Goal: Information Seeking & Learning: Find specific fact

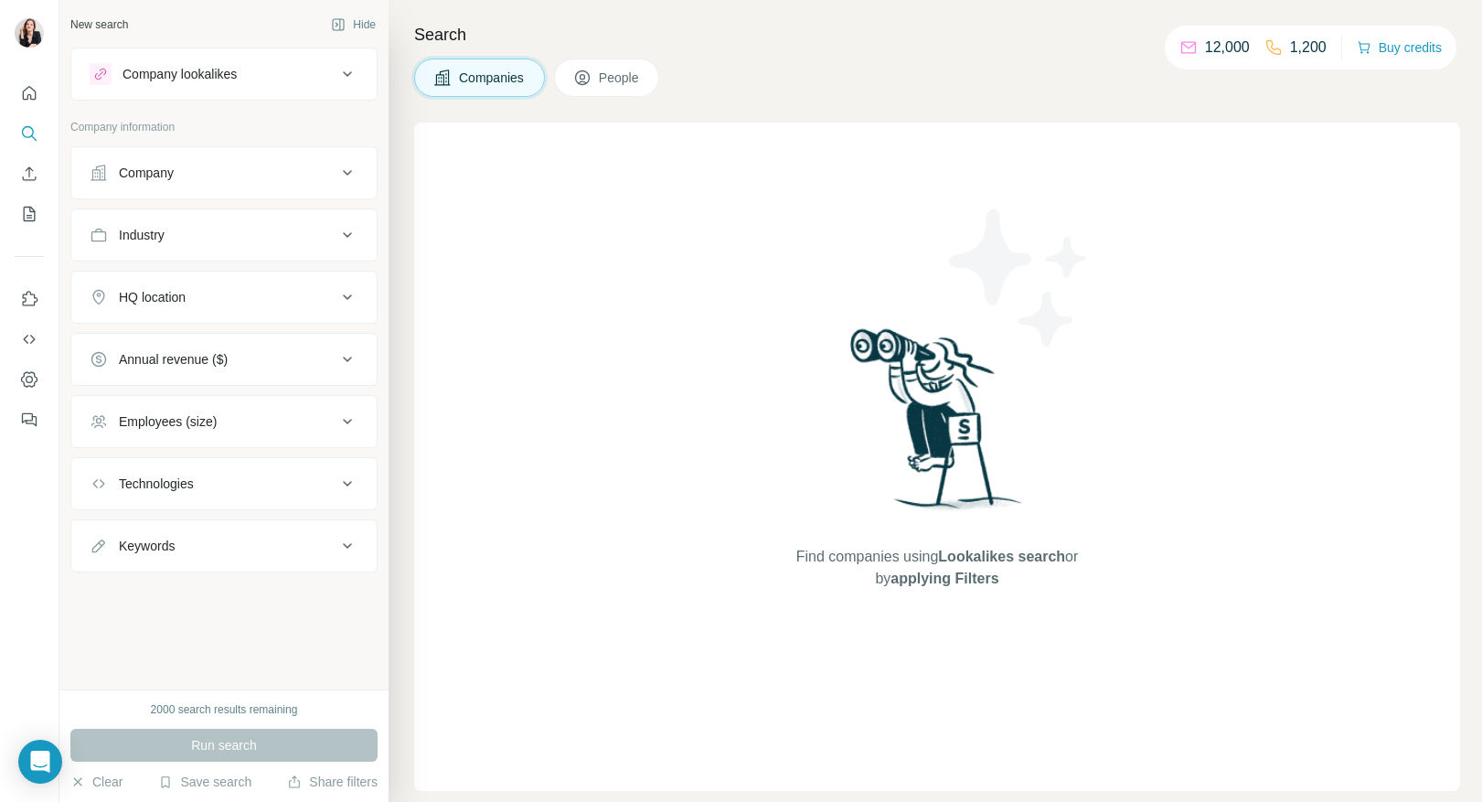
click at [280, 425] on div "Employees (size)" at bounding box center [213, 421] width 247 height 18
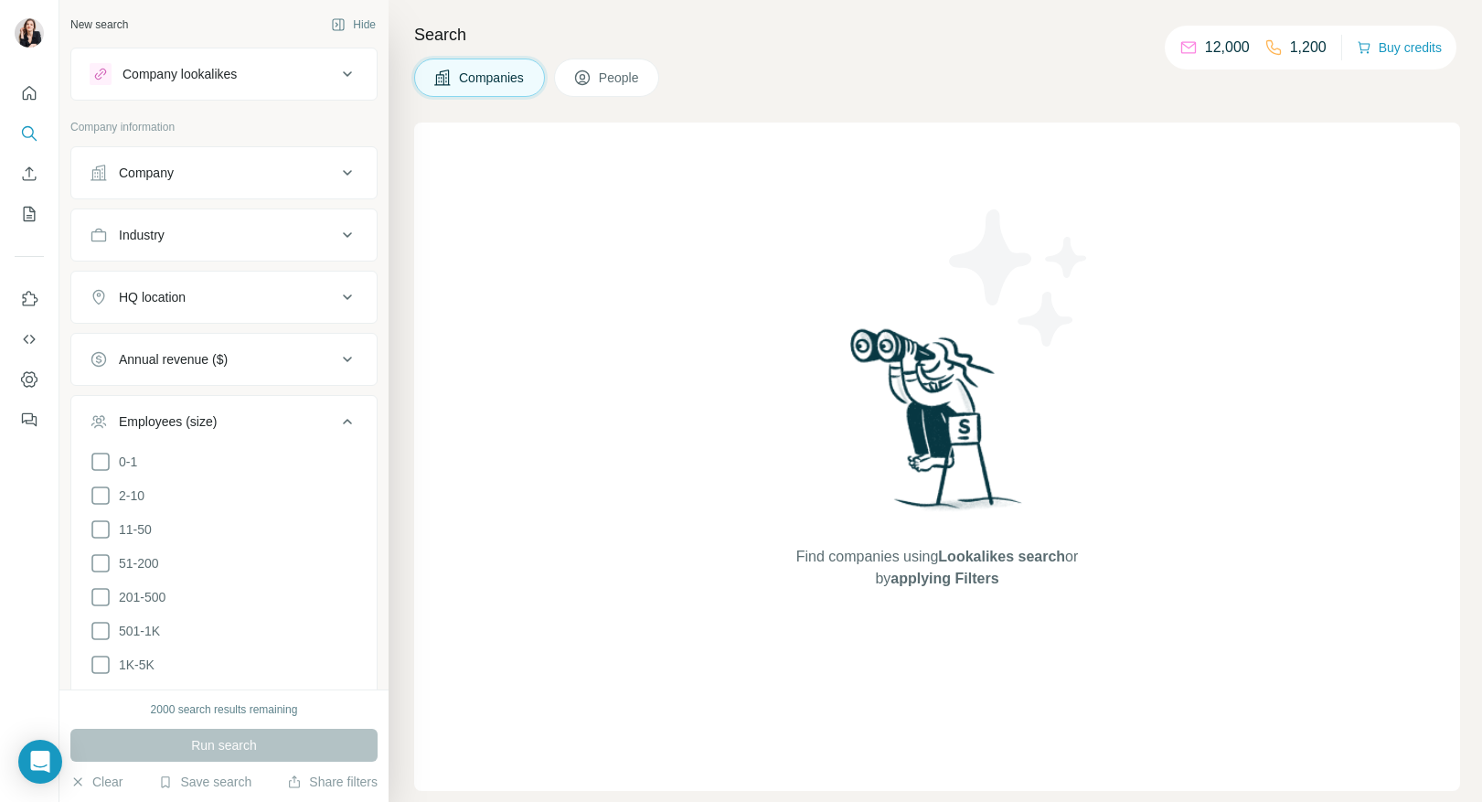
click at [216, 85] on button "Company lookalikes" at bounding box center [223, 74] width 305 height 44
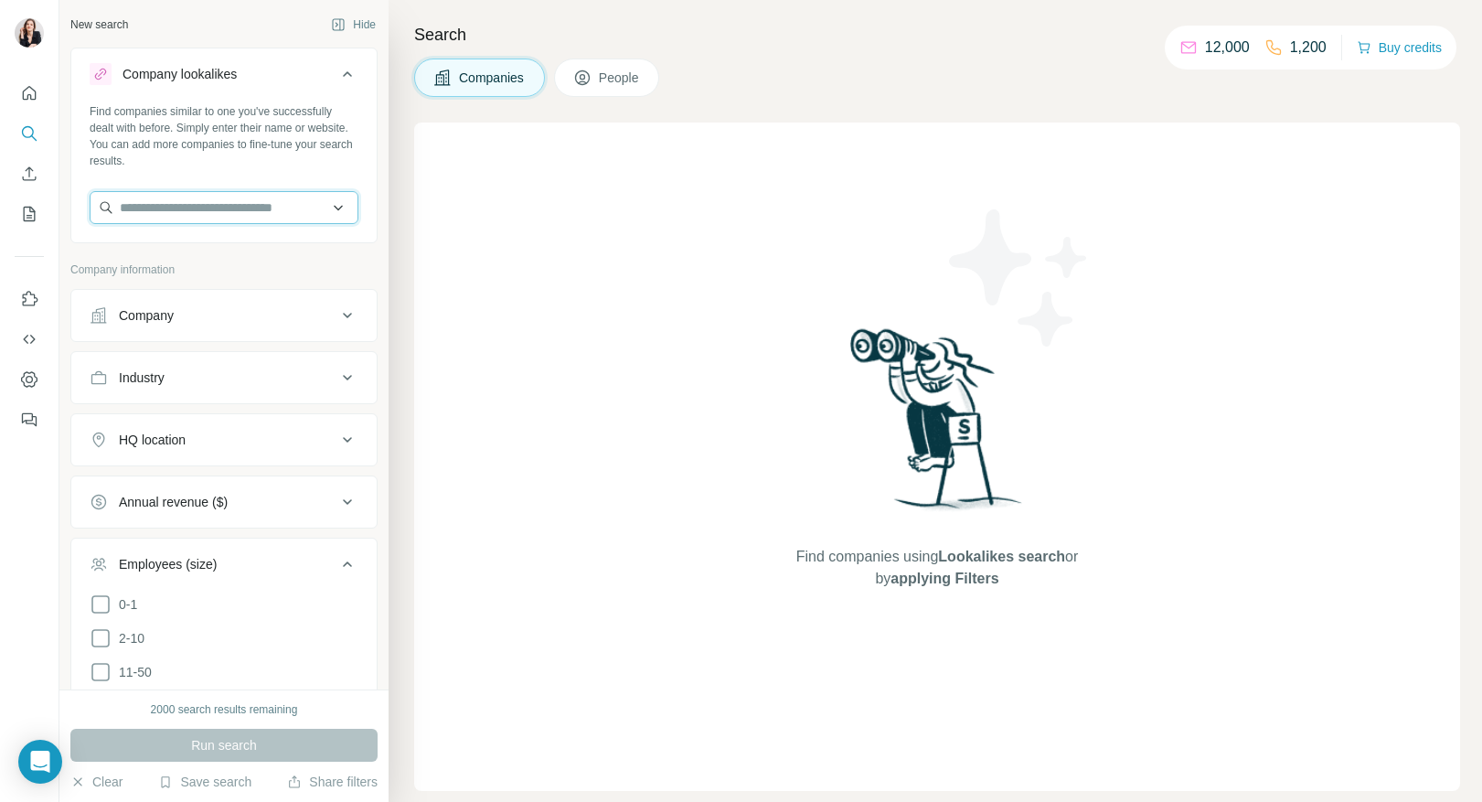
click at [265, 214] on input "text" at bounding box center [224, 207] width 269 height 33
type input "***"
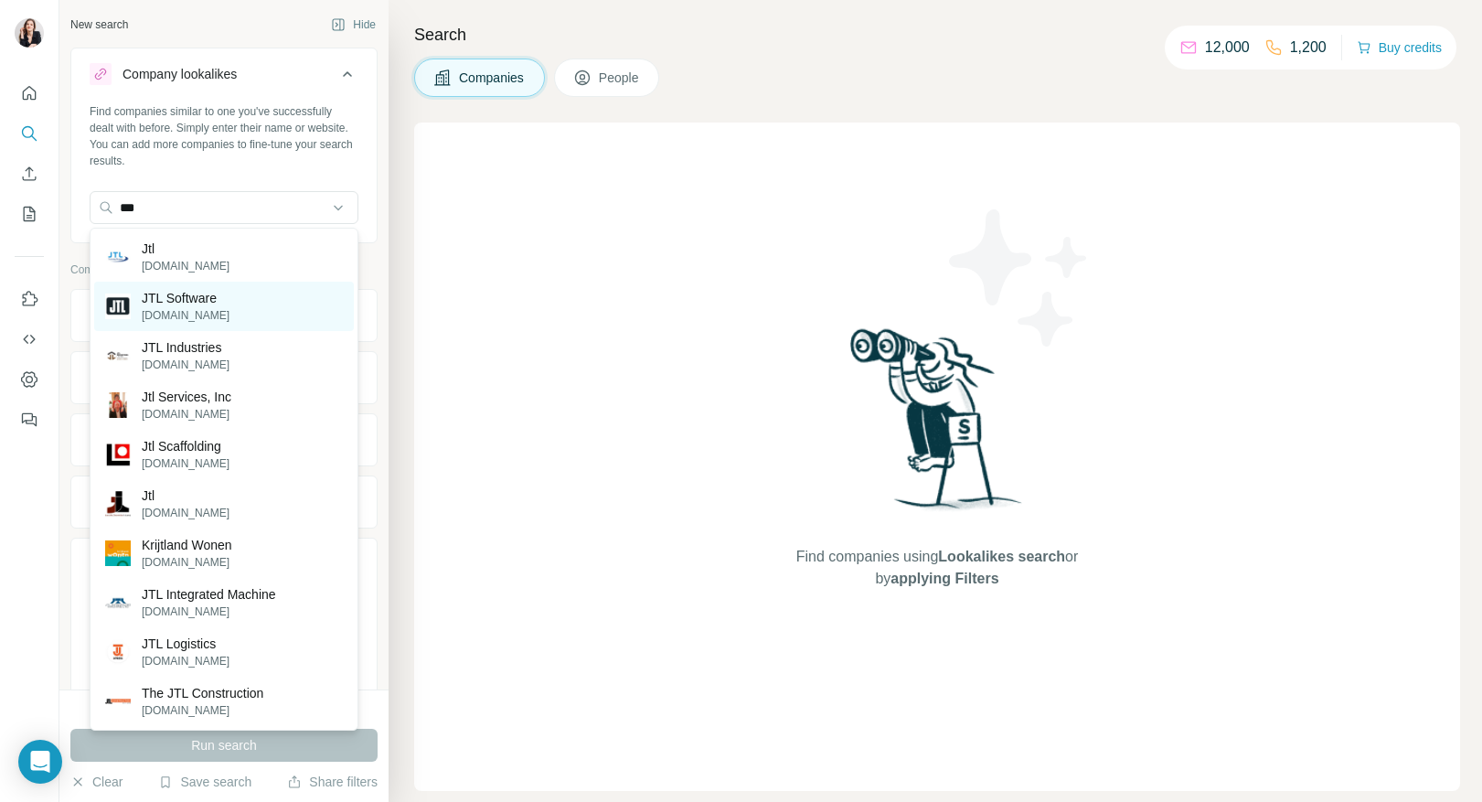
click at [268, 302] on div "JTL Software [DOMAIN_NAME]" at bounding box center [224, 306] width 260 height 49
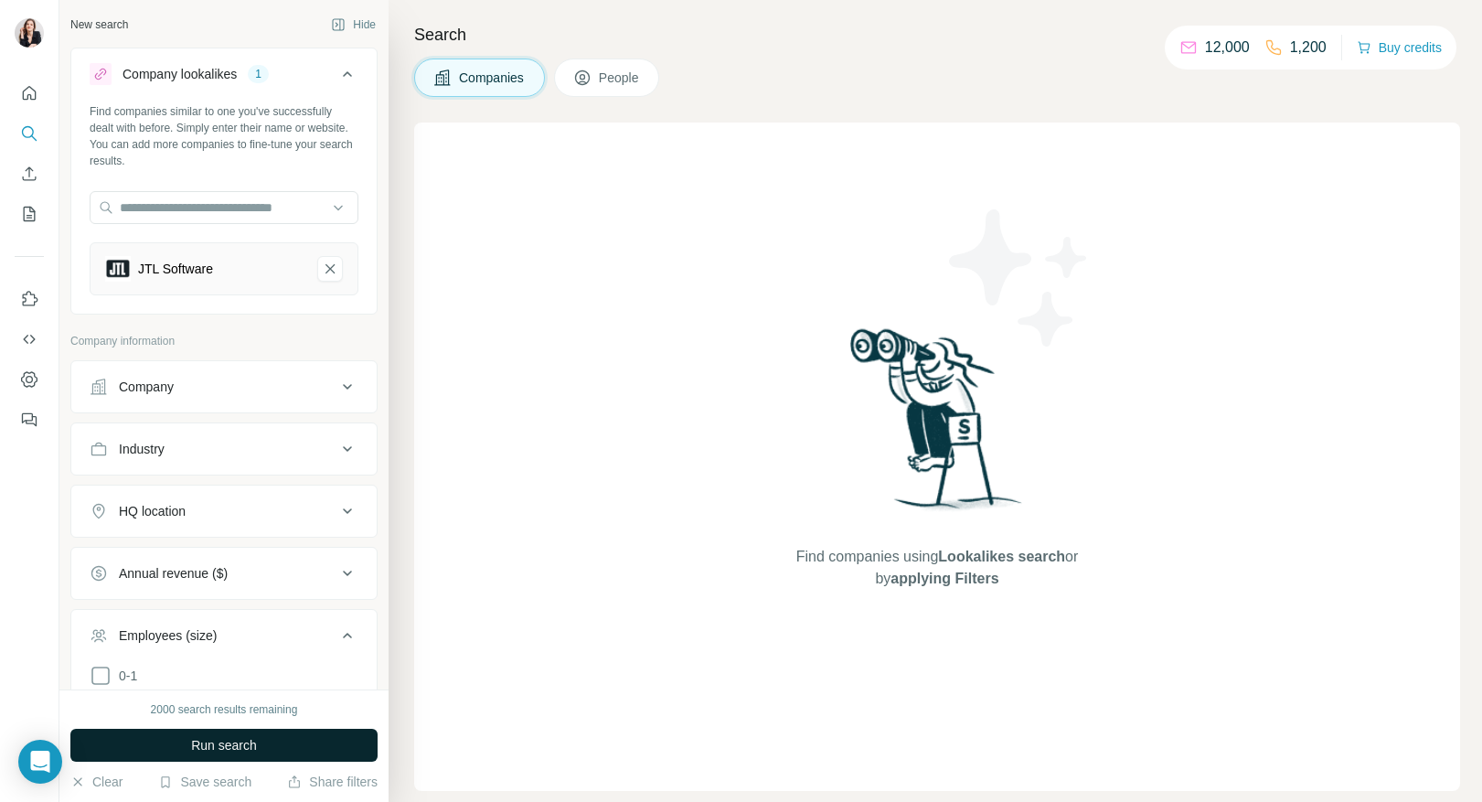
click at [198, 737] on span "Run search" at bounding box center [224, 745] width 66 height 18
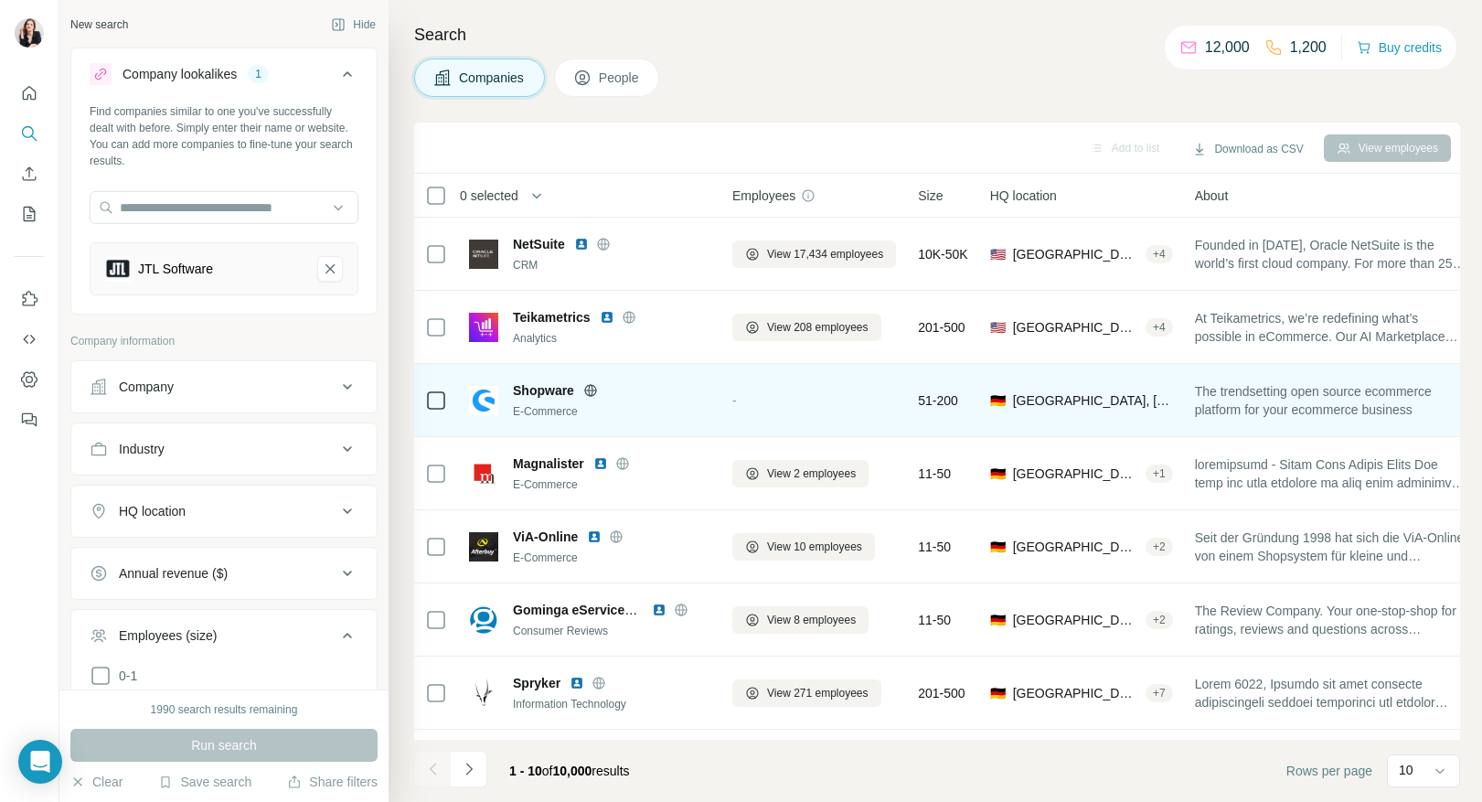
click at [515, 391] on span "Shopware" at bounding box center [543, 390] width 61 height 18
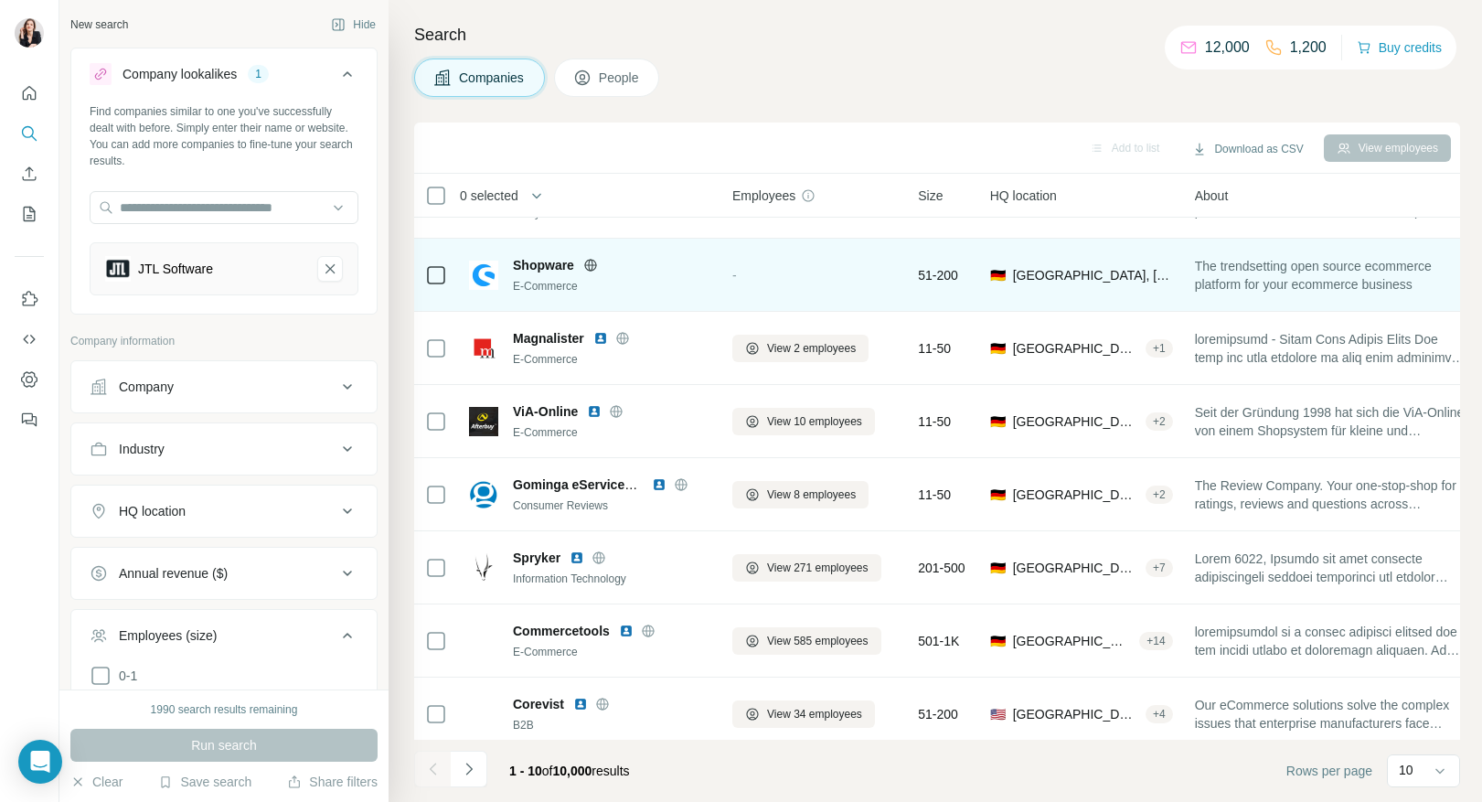
scroll to position [209, 0]
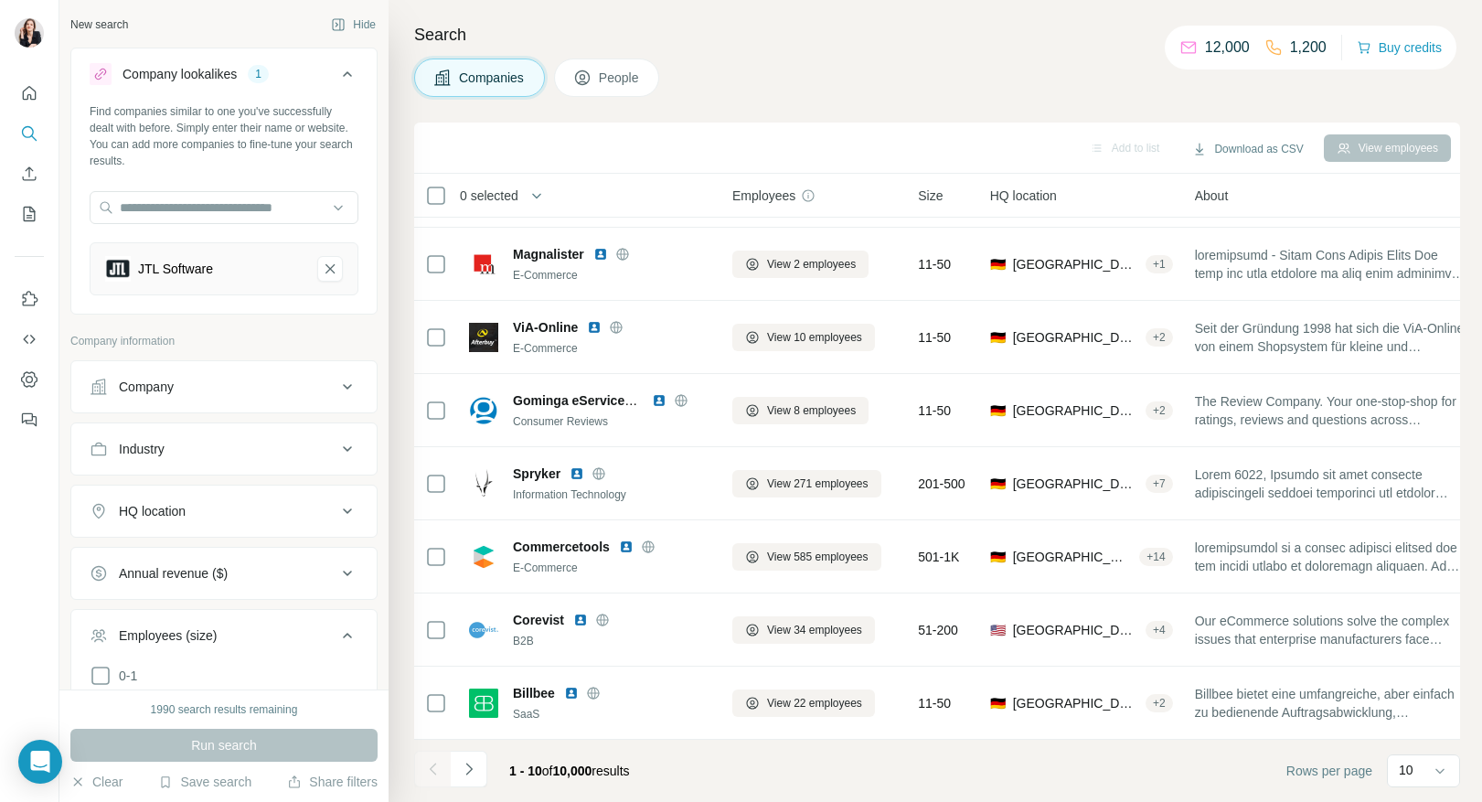
click at [614, 80] on span "People" at bounding box center [620, 78] width 42 height 18
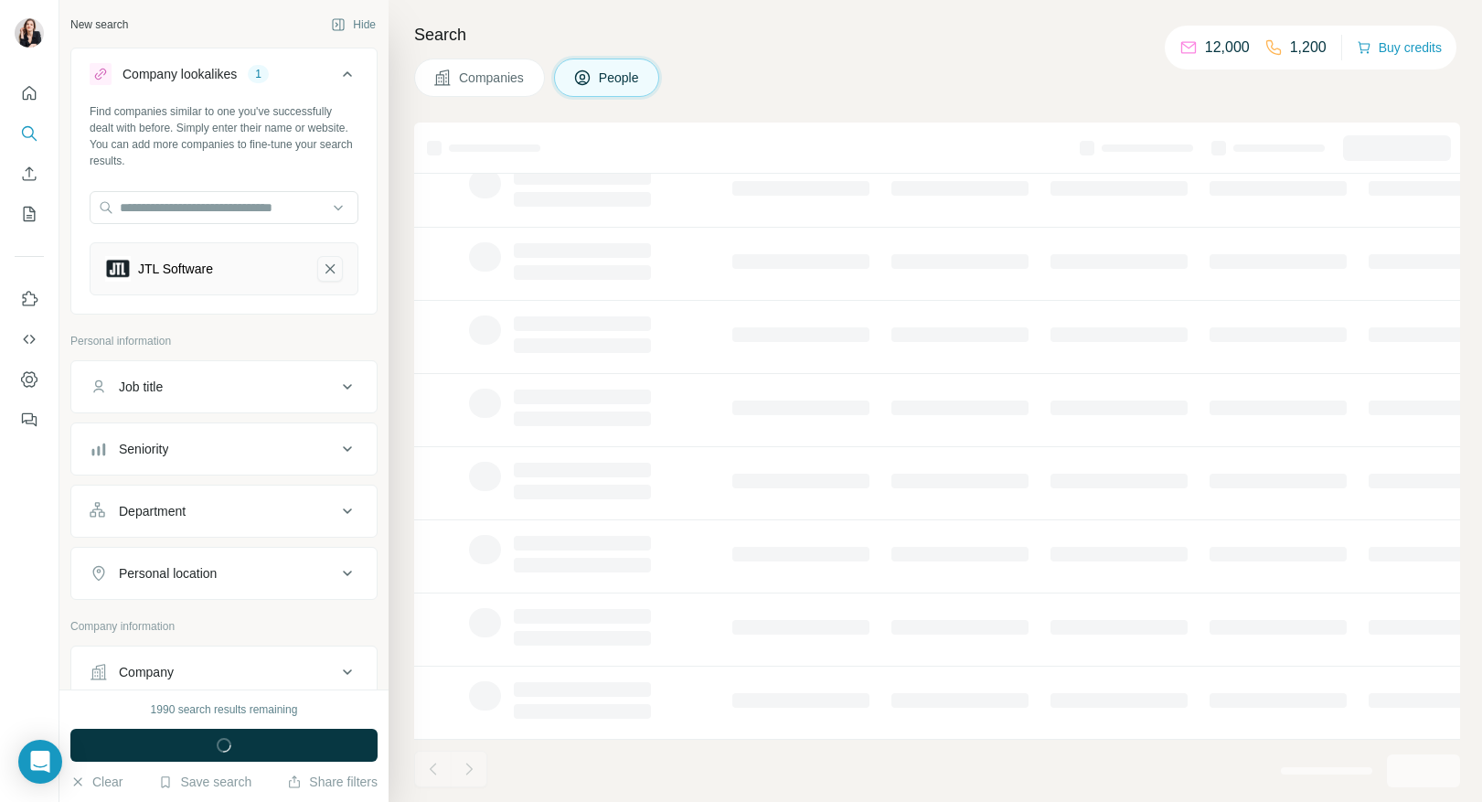
click at [328, 273] on icon "JTL Software-remove-button" at bounding box center [330, 269] width 16 height 18
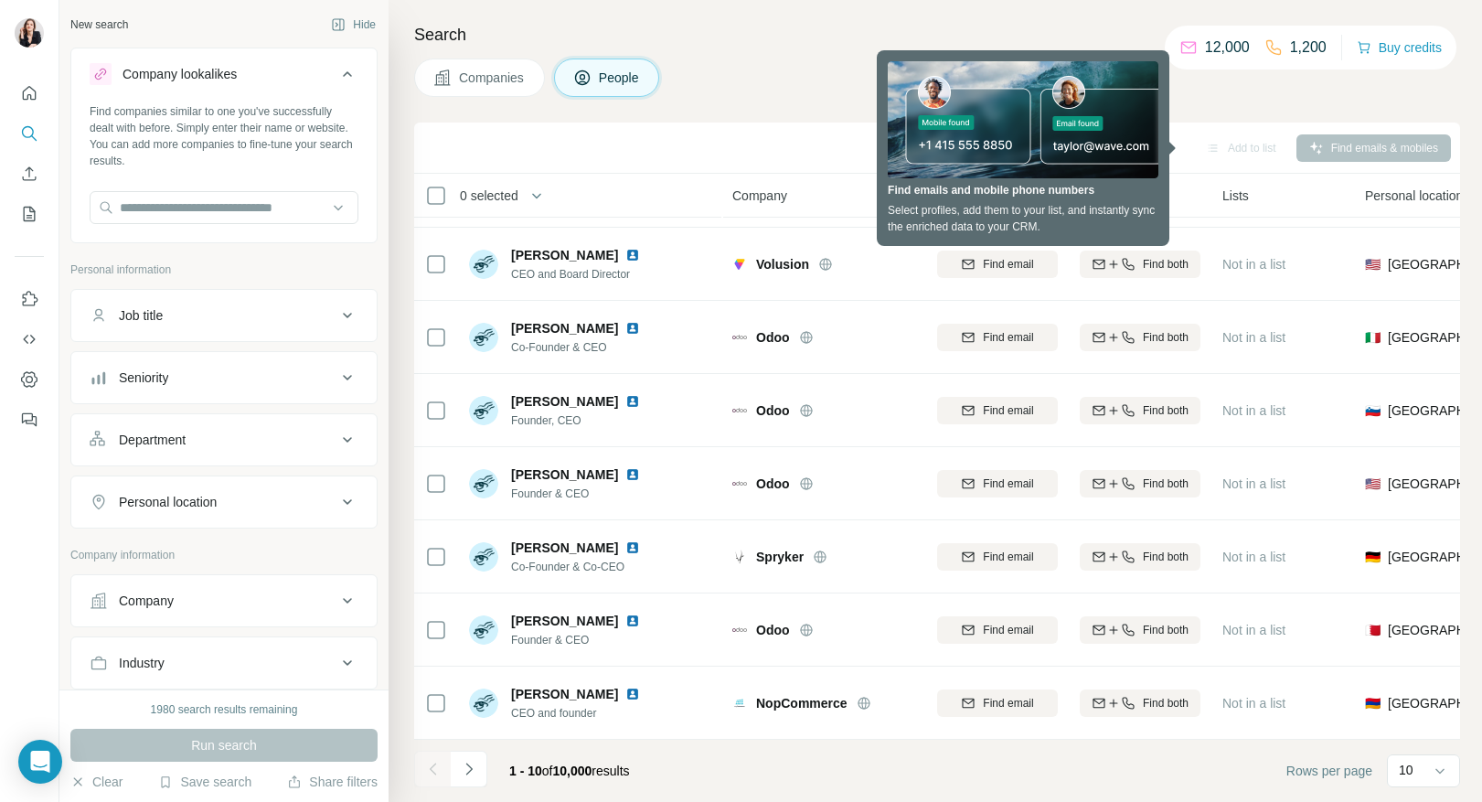
click at [196, 311] on div "Job title" at bounding box center [213, 315] width 247 height 18
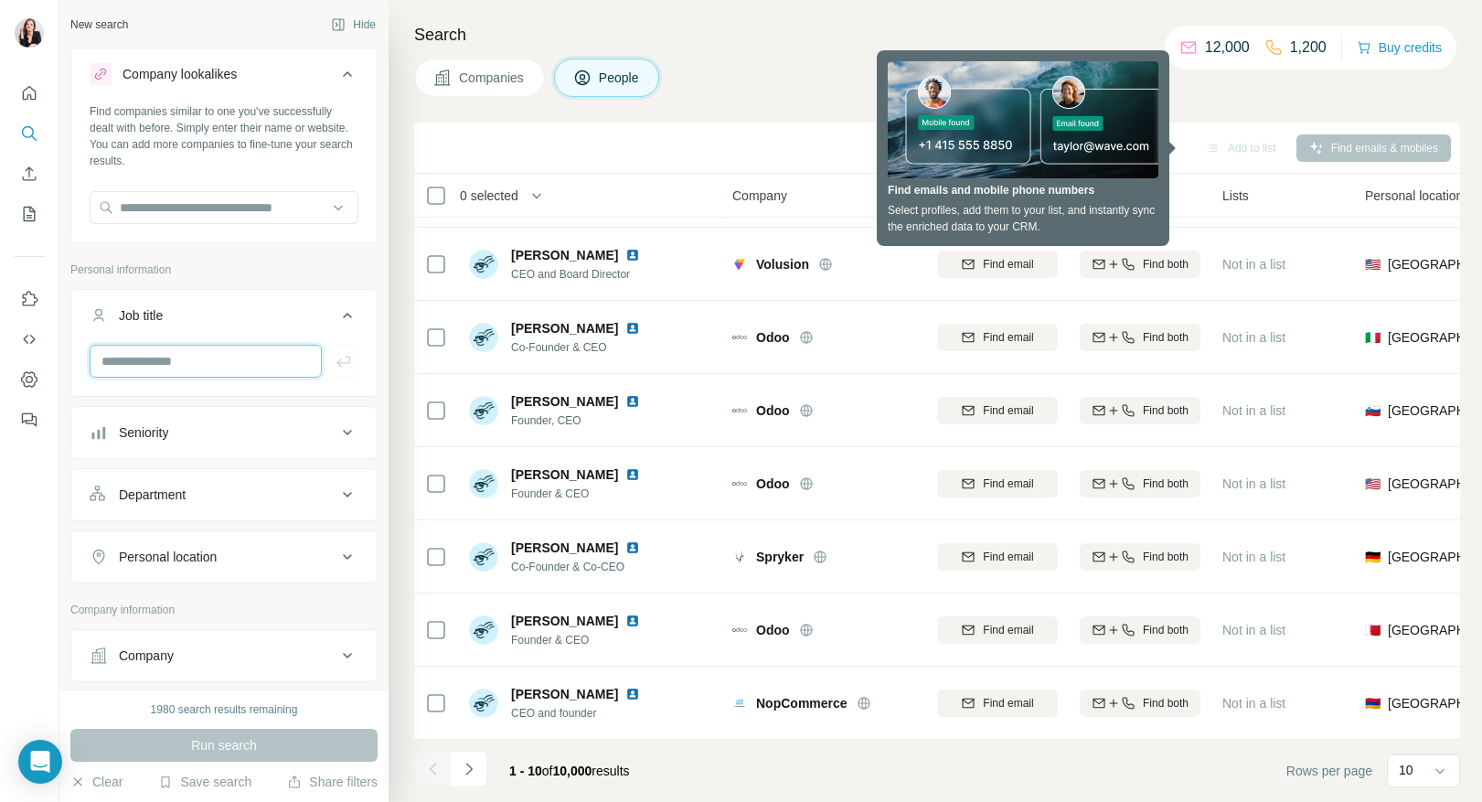
click at [179, 358] on input "text" at bounding box center [206, 361] width 232 height 33
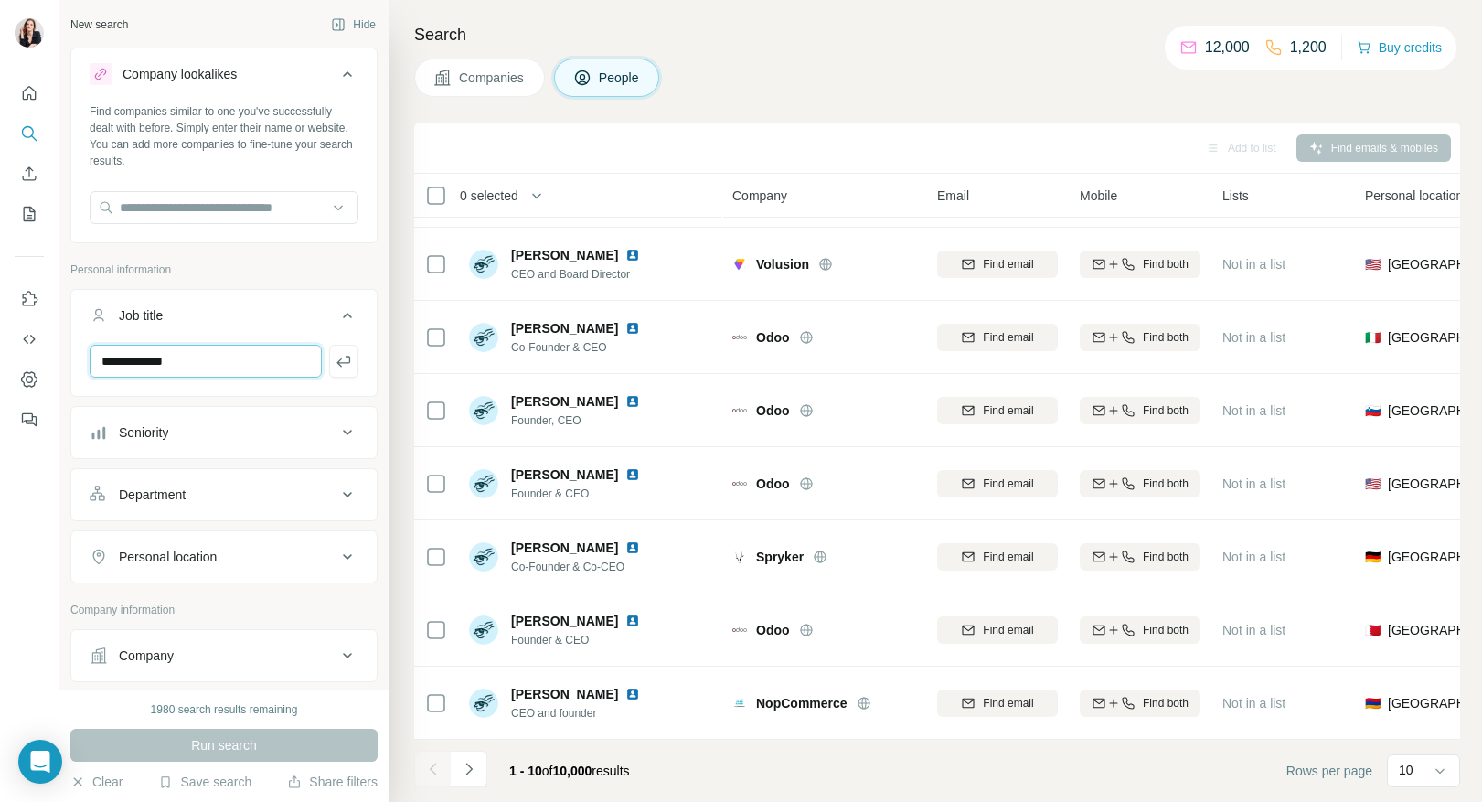
type input "**********"
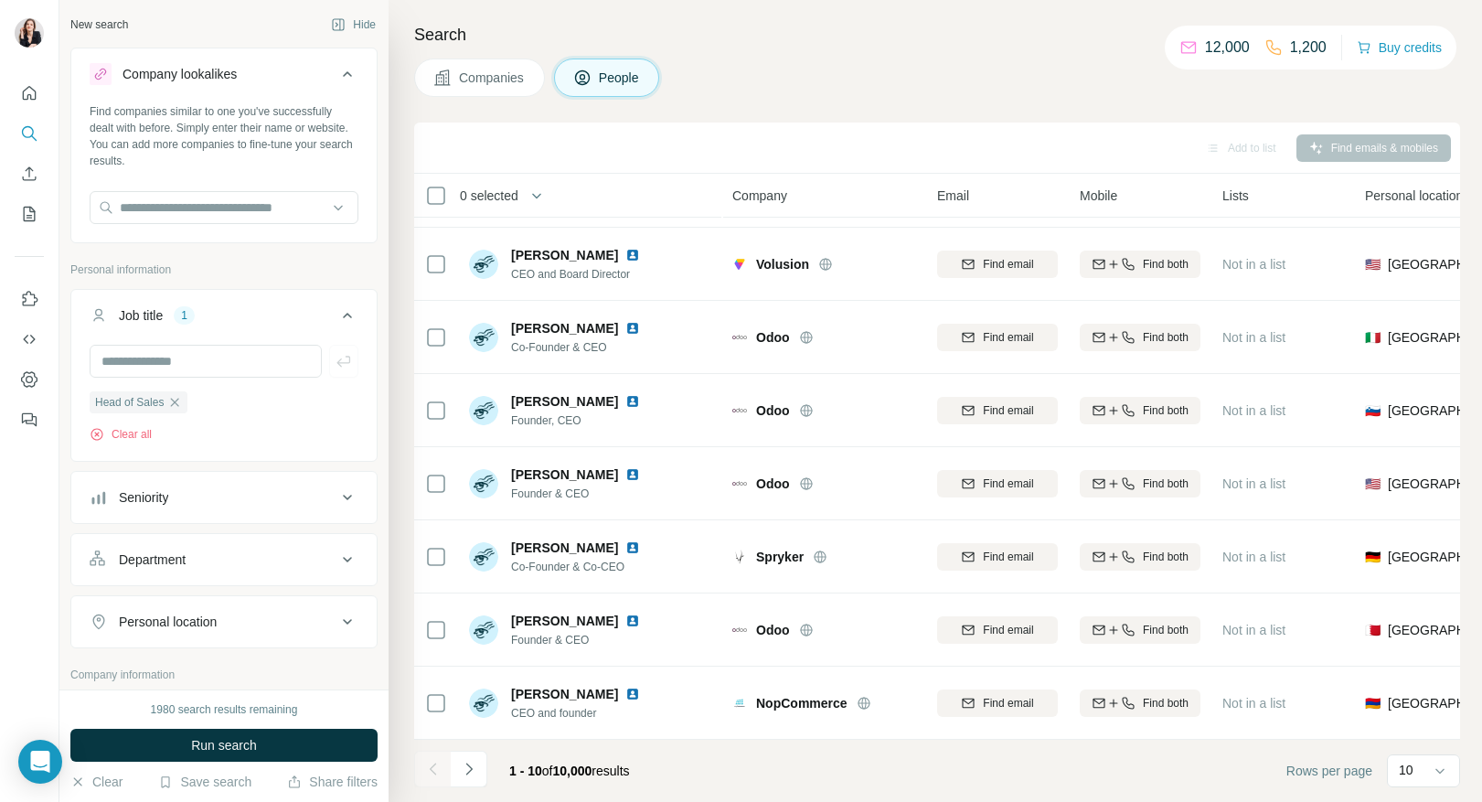
click at [142, 497] on div "Seniority" at bounding box center [143, 497] width 49 height 18
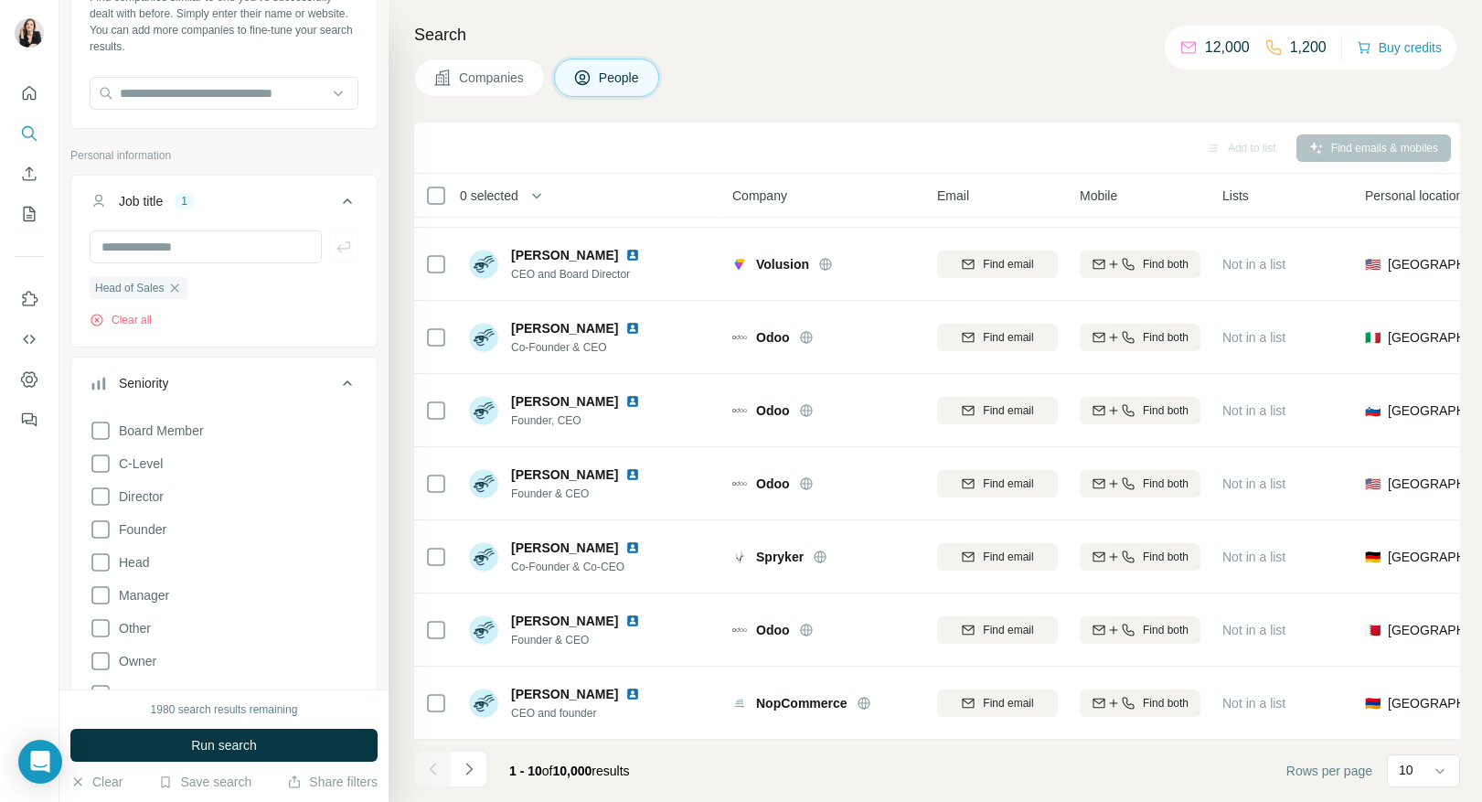
scroll to position [118, 0]
click at [105, 490] on icon at bounding box center [101, 493] width 22 height 22
click at [102, 561] on icon at bounding box center [101, 559] width 22 height 22
click at [108, 462] on icon at bounding box center [101, 460] width 22 height 22
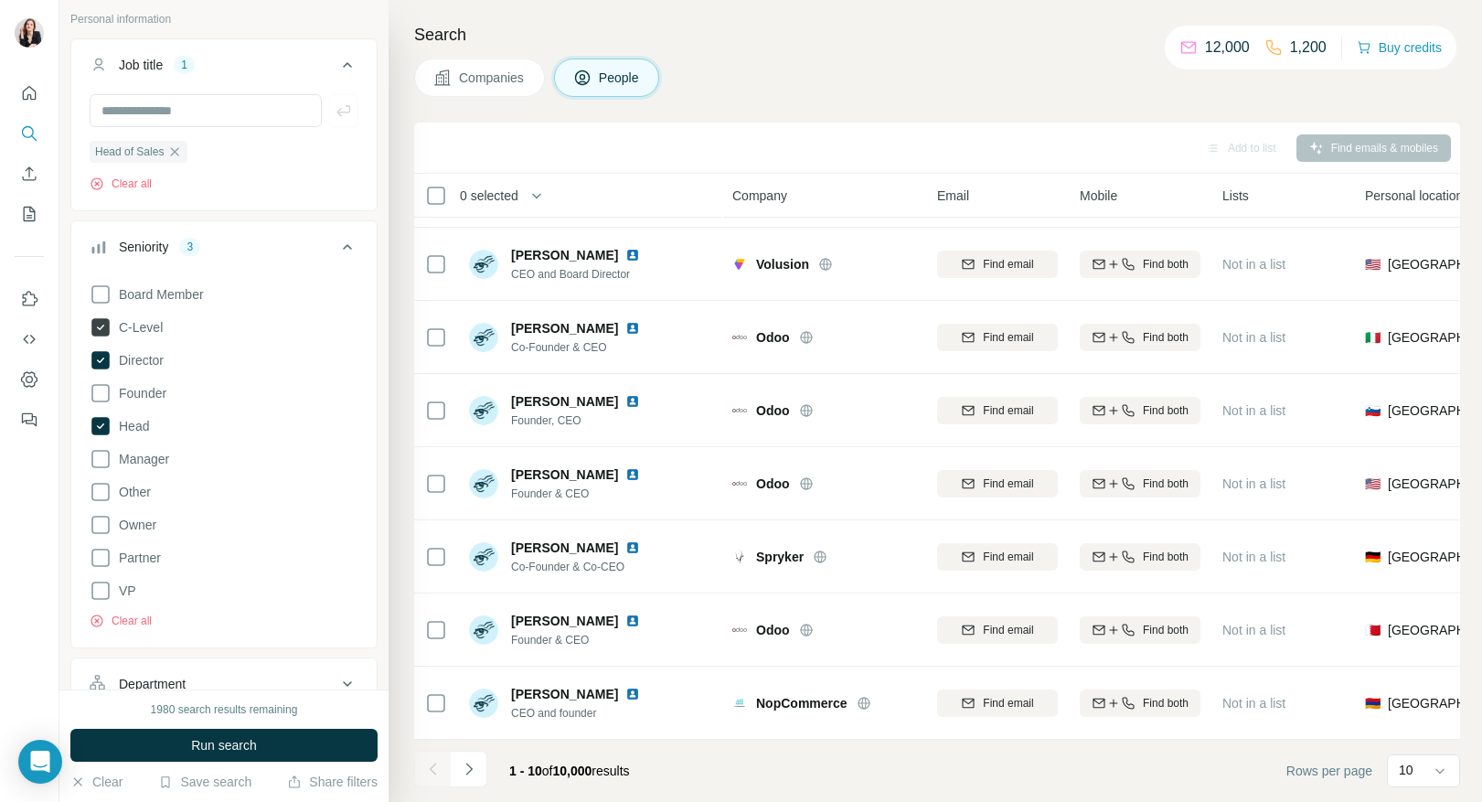
scroll to position [251, 0]
click at [104, 461] on icon at bounding box center [101, 458] width 22 height 22
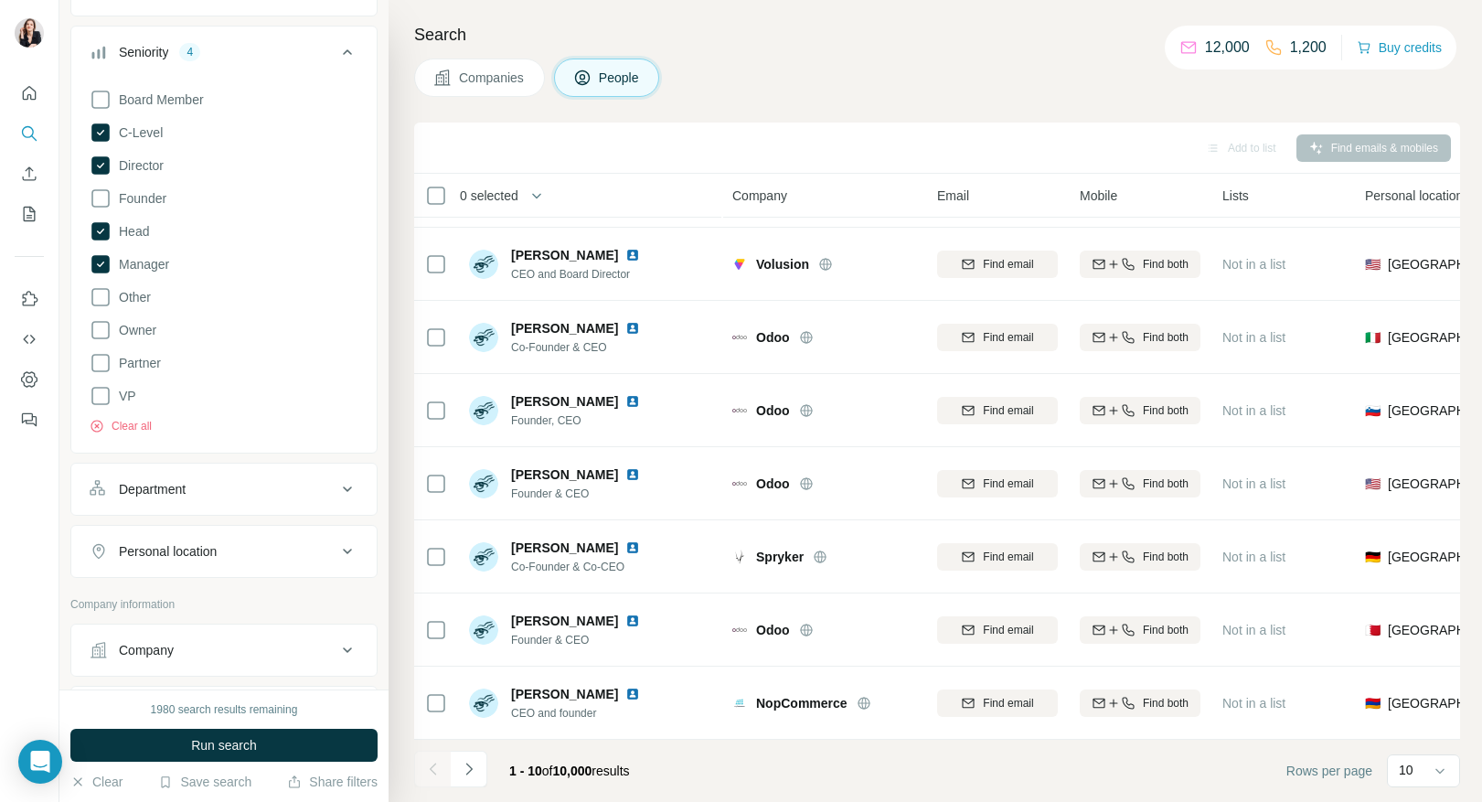
scroll to position [454, 0]
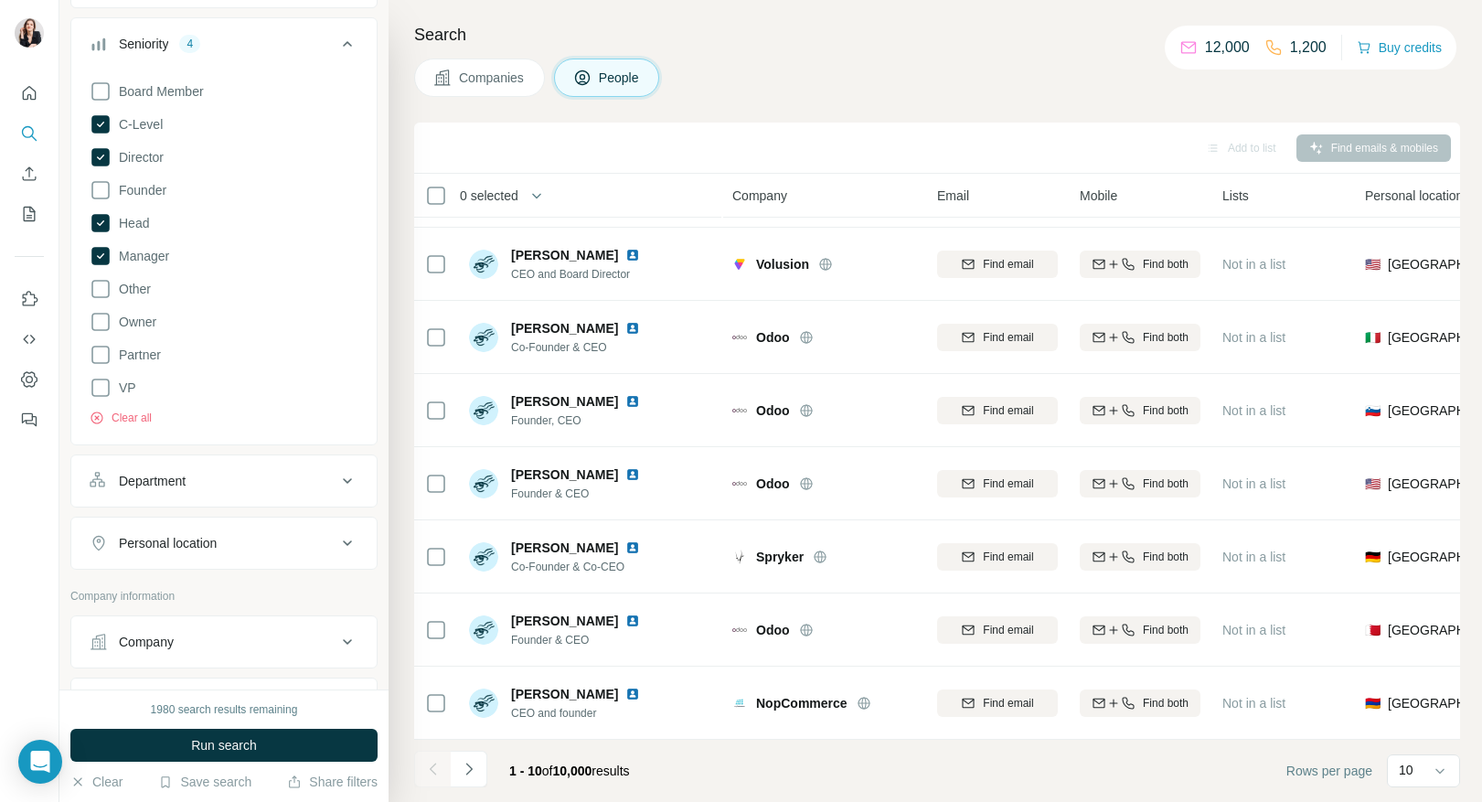
click at [173, 484] on div "Department" at bounding box center [152, 481] width 67 height 18
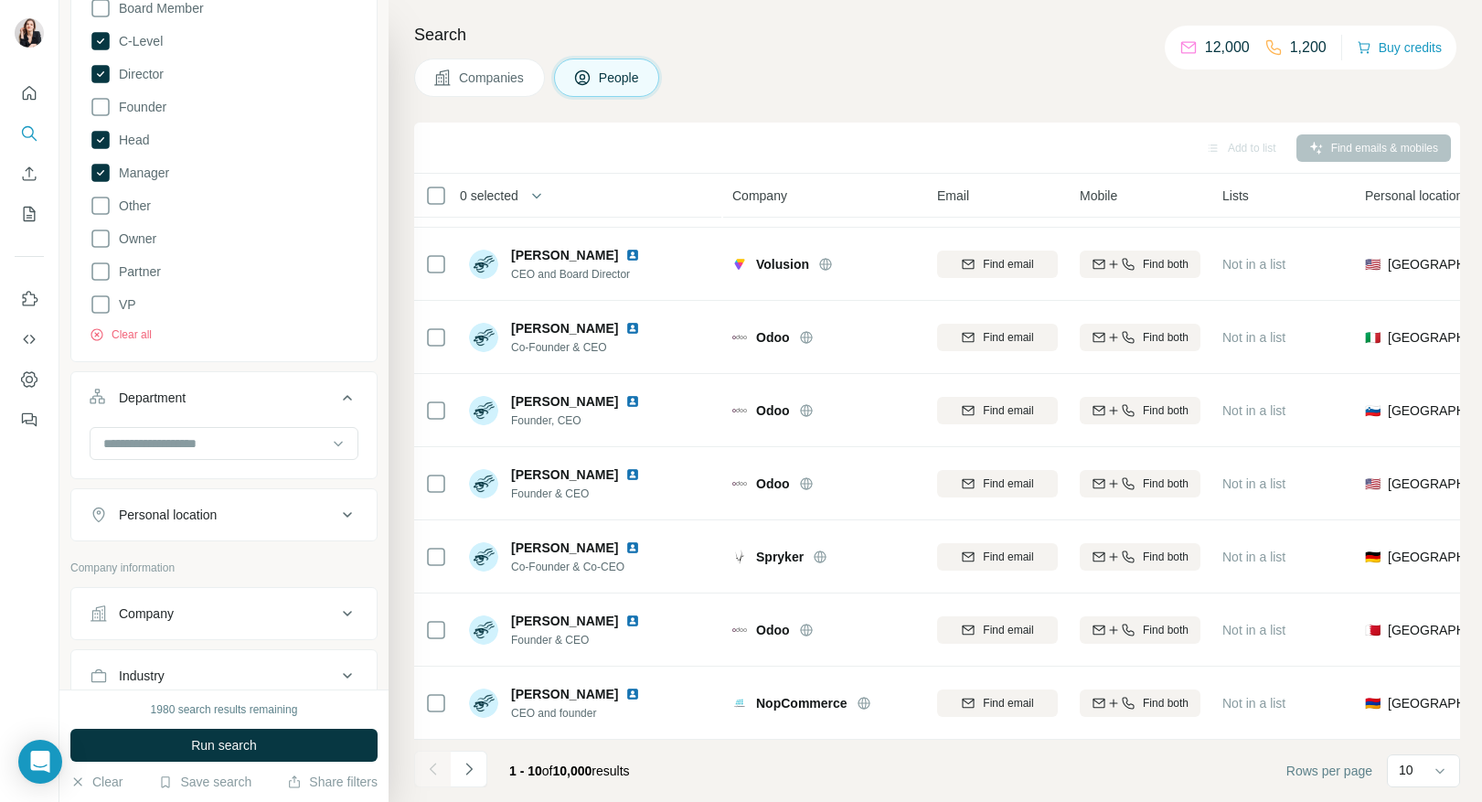
scroll to position [541, 0]
click at [166, 420] on button "Department" at bounding box center [223, 396] width 305 height 51
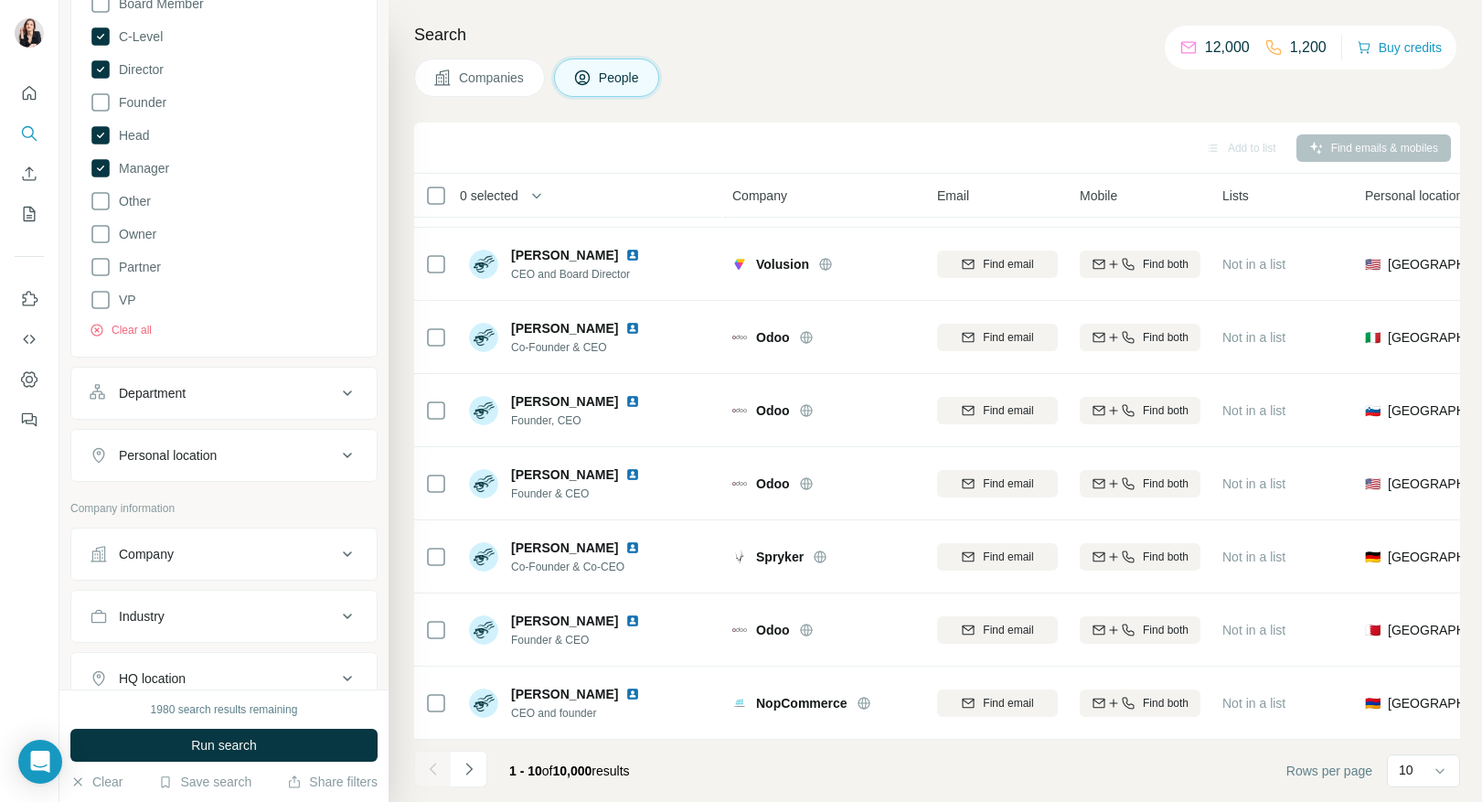
click at [170, 414] on button "Department" at bounding box center [223, 393] width 305 height 44
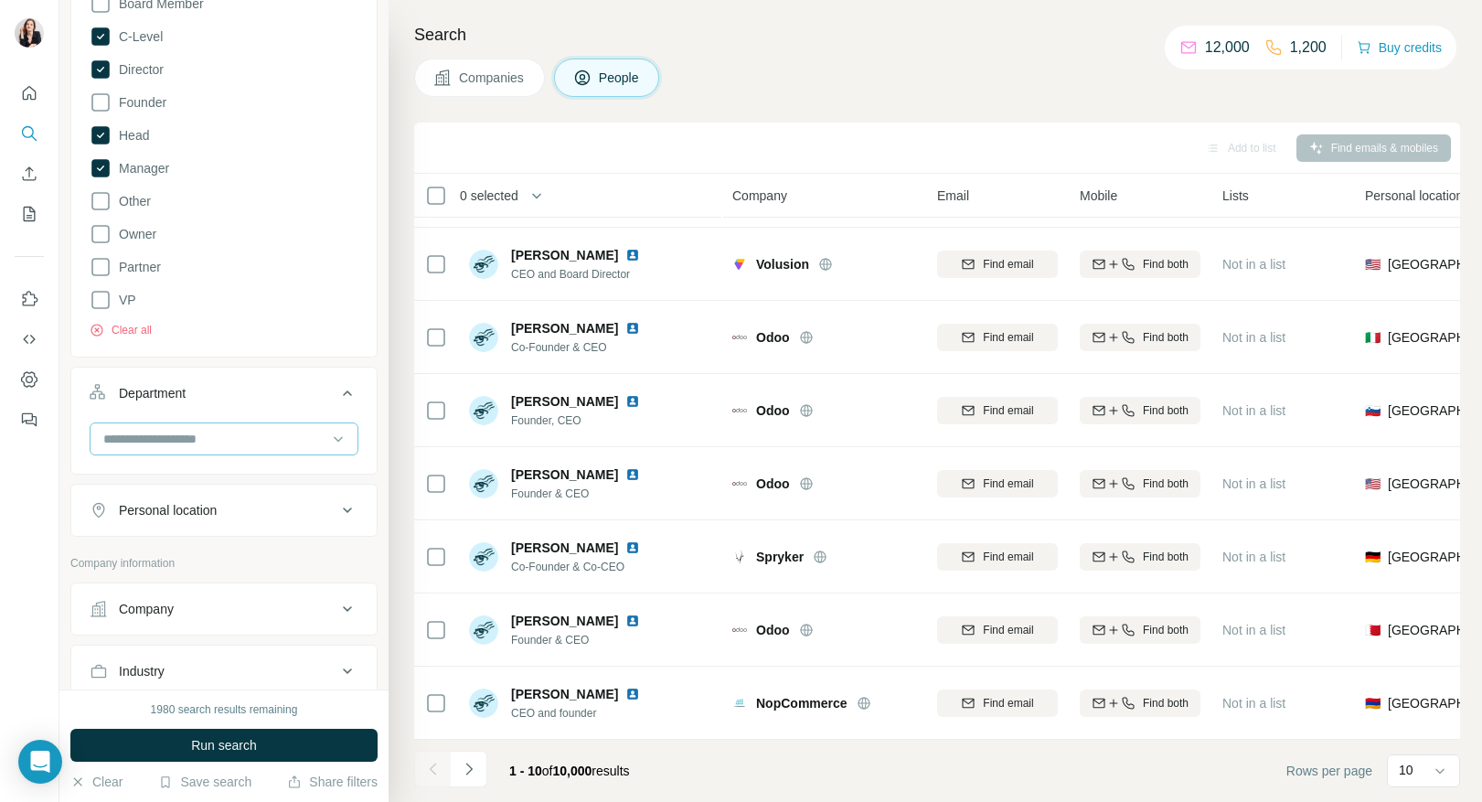
click at [167, 447] on input at bounding box center [214, 439] width 226 height 20
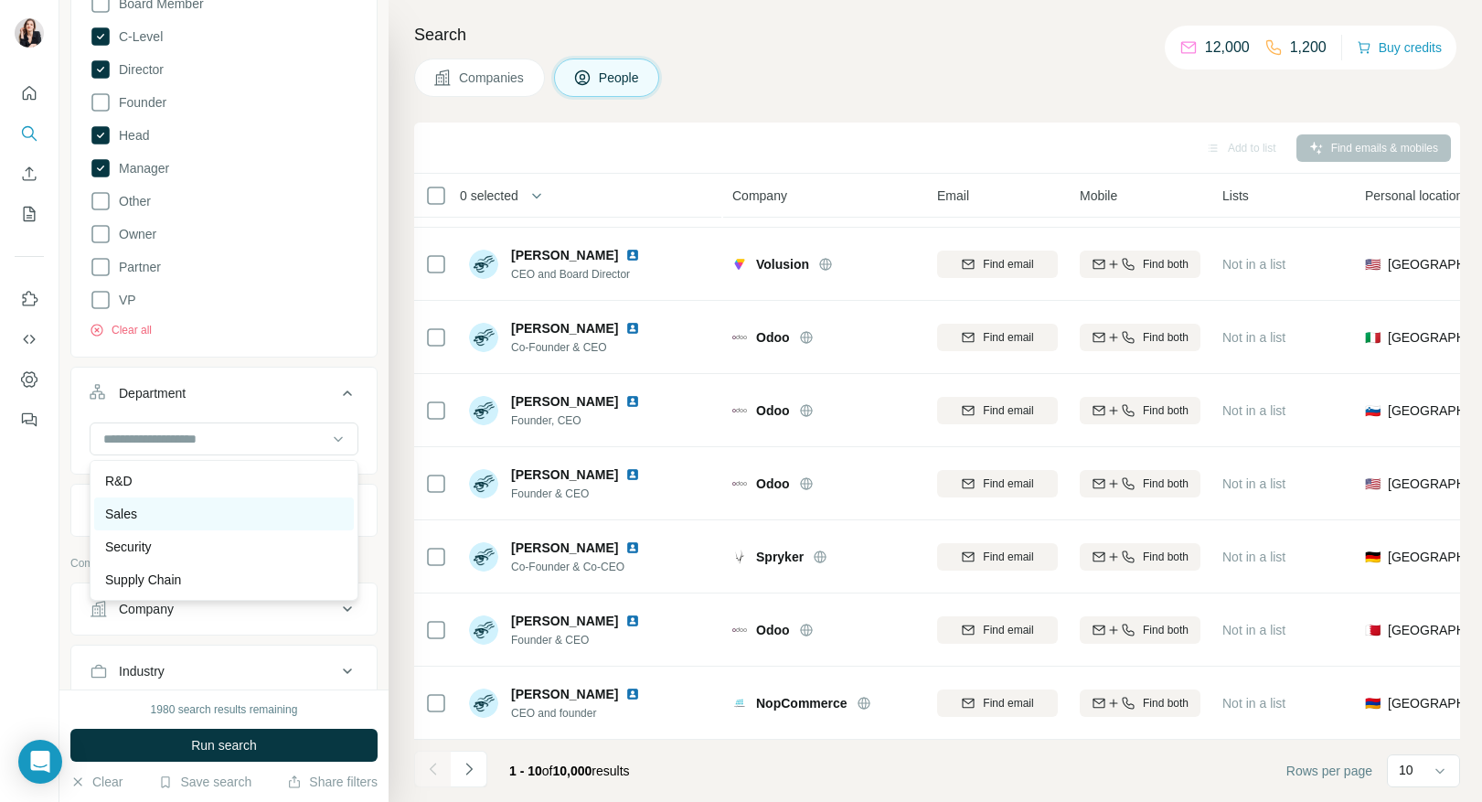
click at [169, 502] on div "Sales" at bounding box center [224, 513] width 260 height 33
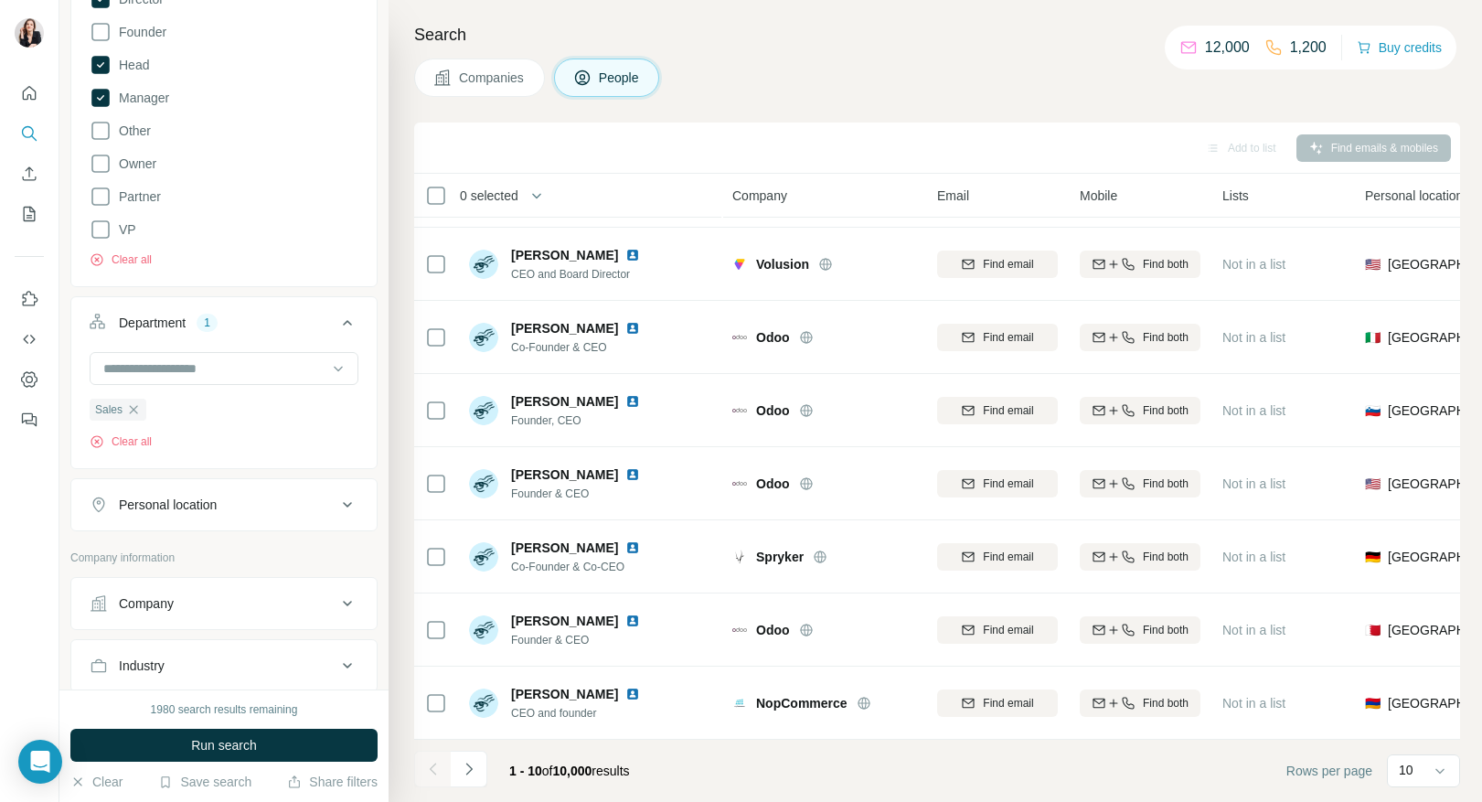
click at [200, 514] on div "Personal location" at bounding box center [168, 505] width 98 height 18
click at [201, 558] on input "text" at bounding box center [224, 550] width 269 height 33
click at [189, 603] on div "🇩🇪 [GEOGRAPHIC_DATA]" at bounding box center [224, 600] width 238 height 22
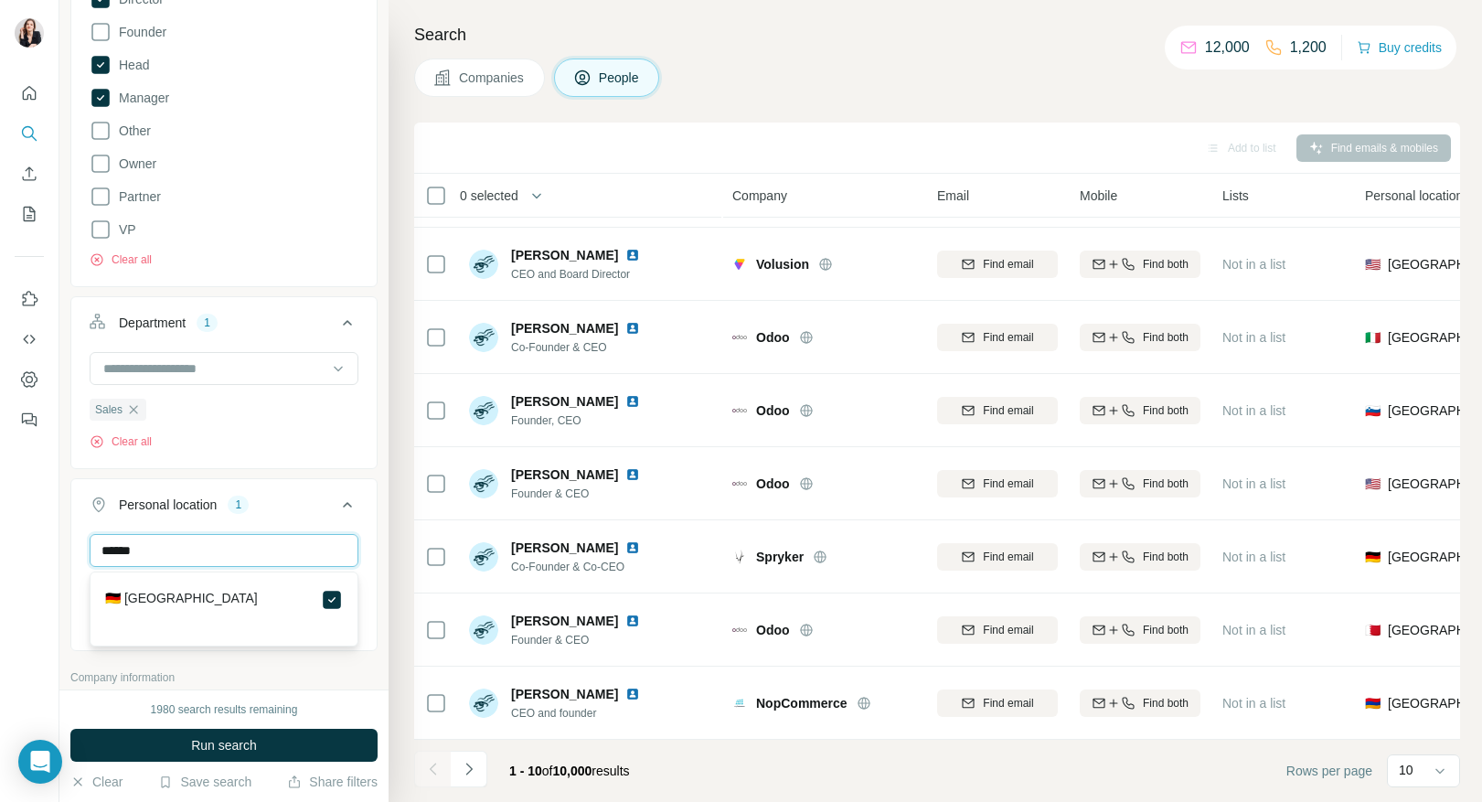
click at [294, 560] on input "******" at bounding box center [224, 550] width 269 height 33
type input "*****"
click at [310, 473] on ul "Job title 1 Head of Sales Clear all Seniority 4 Board Member C-Level Director F…" at bounding box center [223, 180] width 307 height 1006
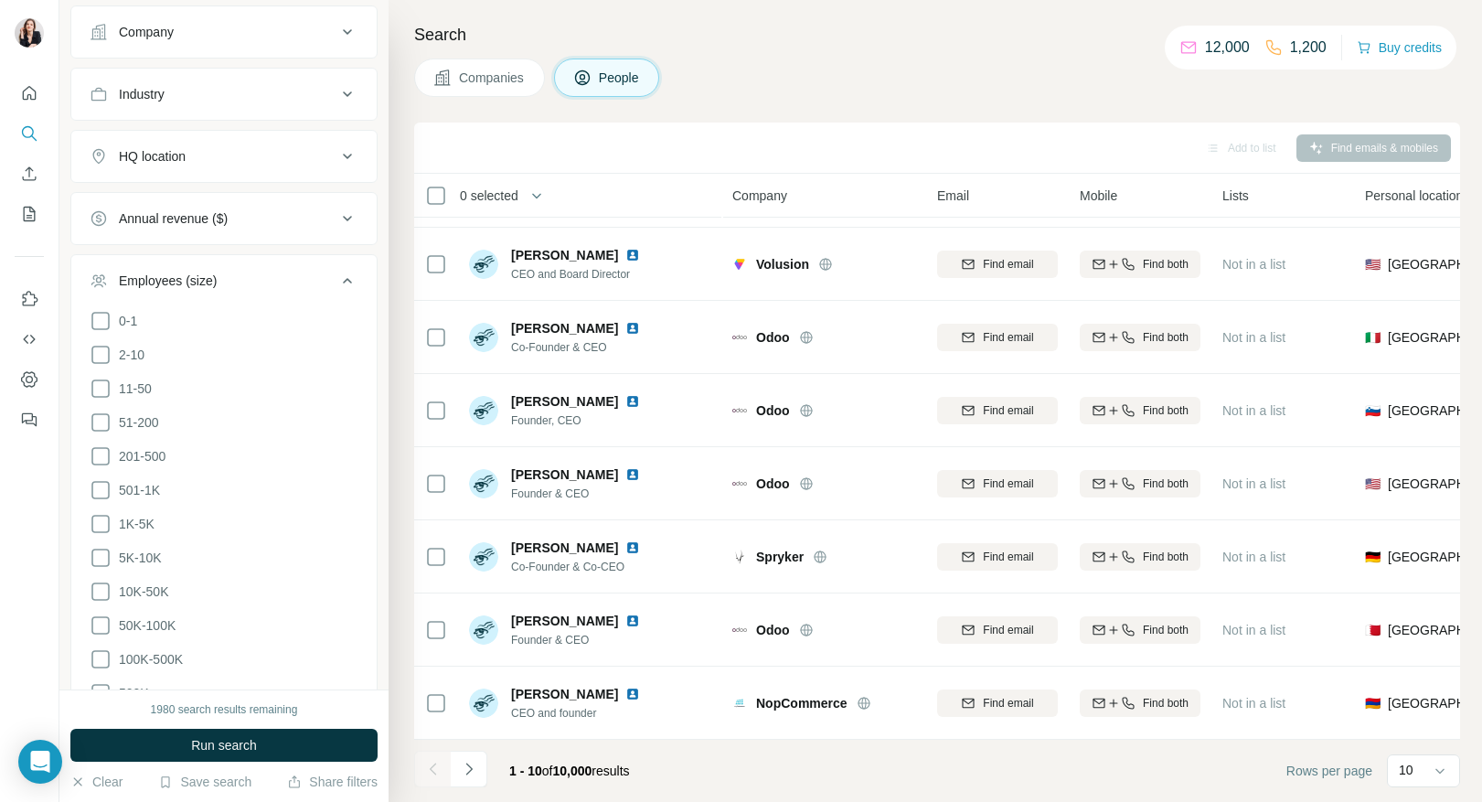
scroll to position [1355, 0]
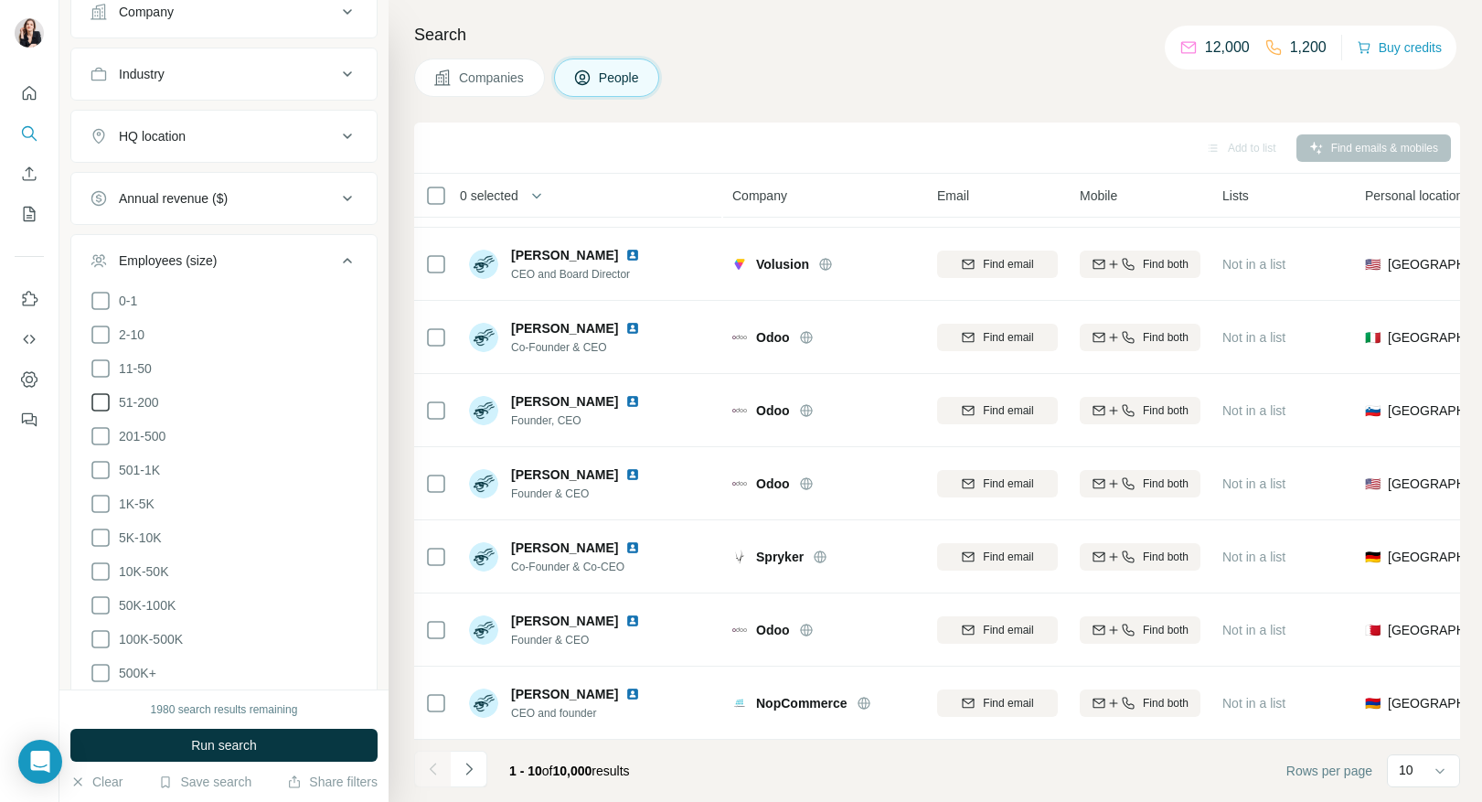
click at [103, 391] on icon at bounding box center [101, 402] width 22 height 22
click at [103, 425] on icon at bounding box center [101, 436] width 22 height 22
click at [100, 459] on icon at bounding box center [101, 470] width 22 height 22
click at [100, 493] on icon at bounding box center [101, 504] width 22 height 22
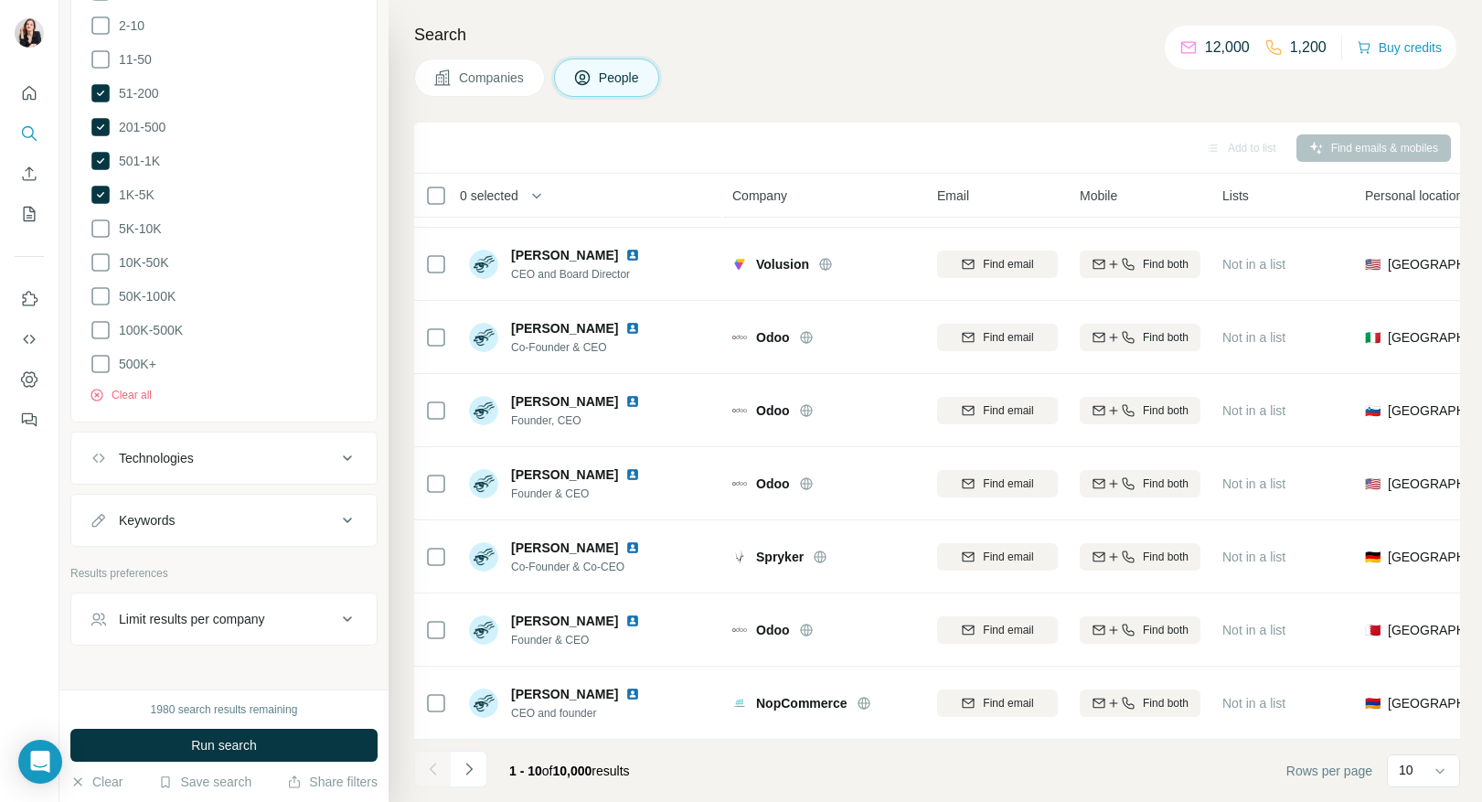
scroll to position [1666, 0]
click at [239, 509] on div "Keywords" at bounding box center [213, 518] width 247 height 18
click at [225, 548] on input "text" at bounding box center [206, 564] width 232 height 33
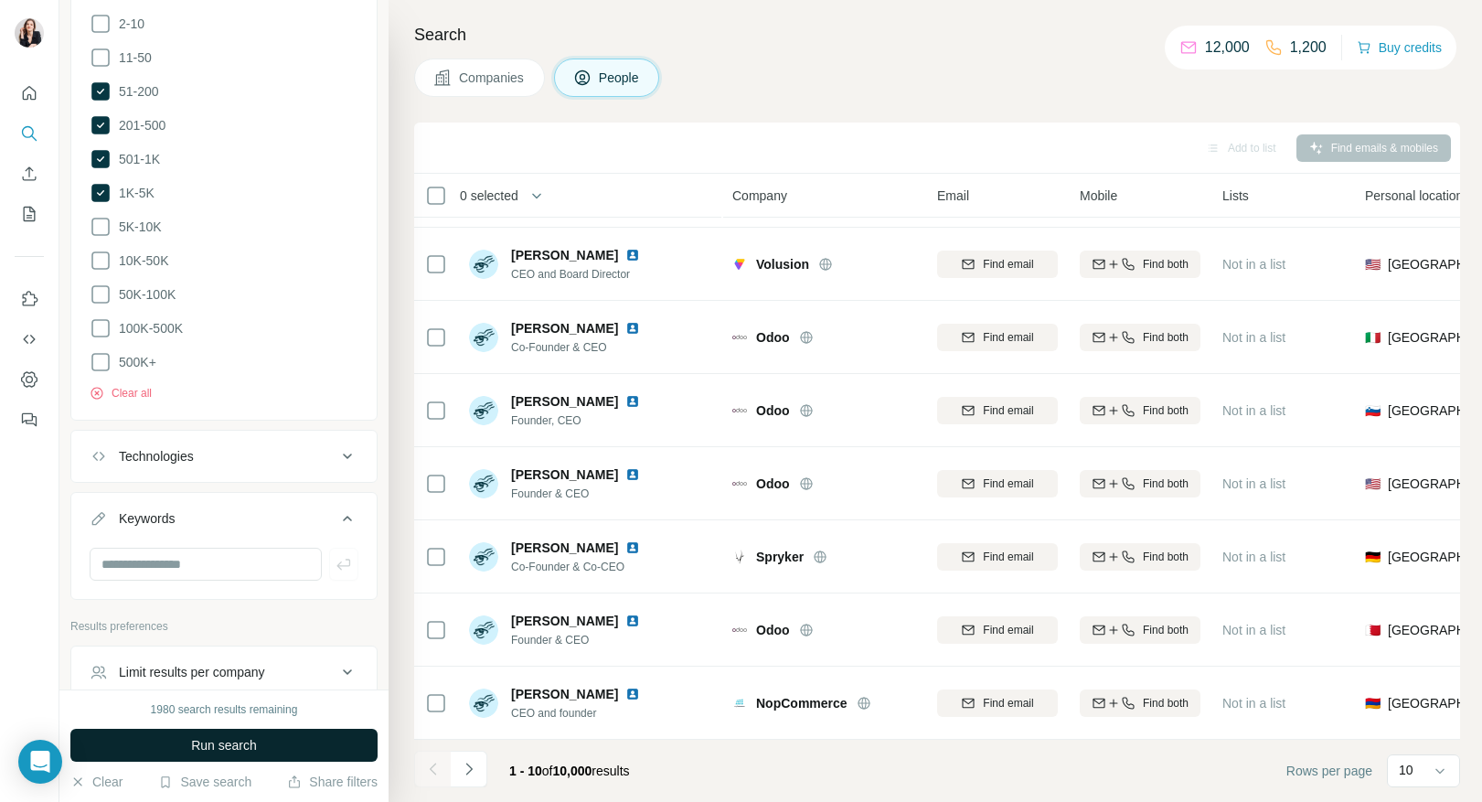
click at [240, 745] on span "Run search" at bounding box center [224, 745] width 66 height 18
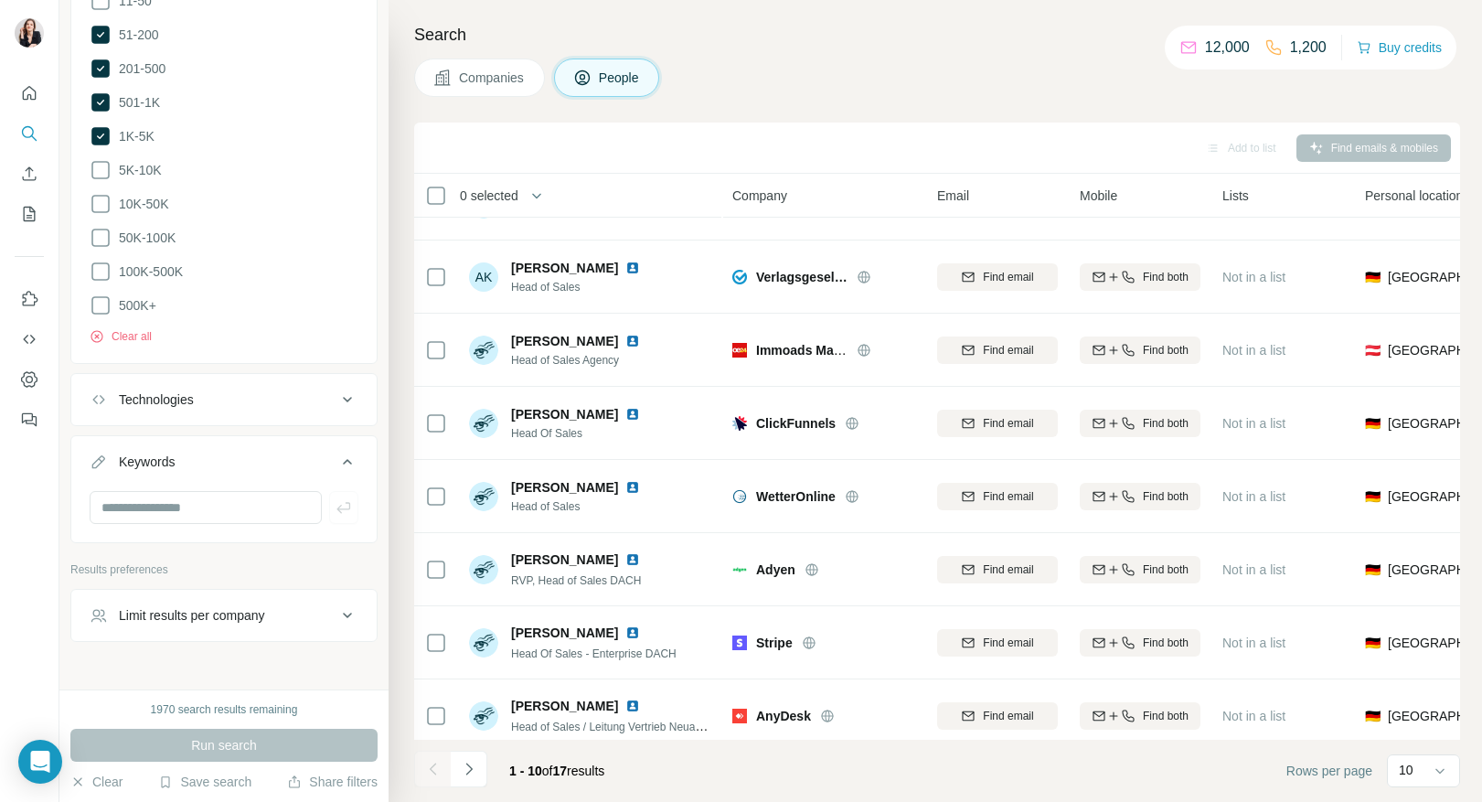
scroll to position [36, 0]
